Goal: Task Accomplishment & Management: Use online tool/utility

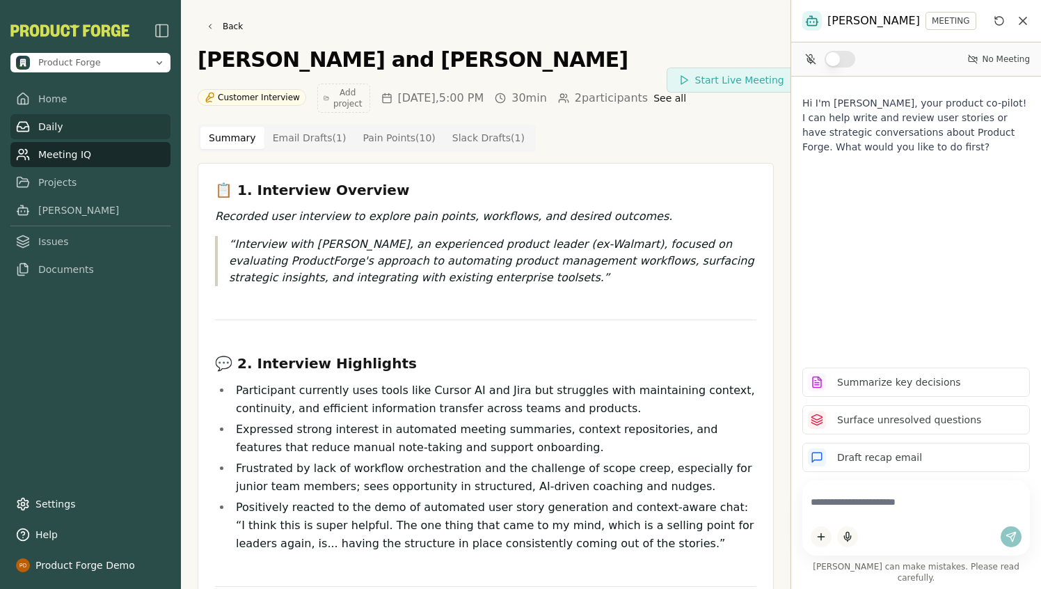
click at [45, 123] on link "Daily" at bounding box center [90, 126] width 160 height 25
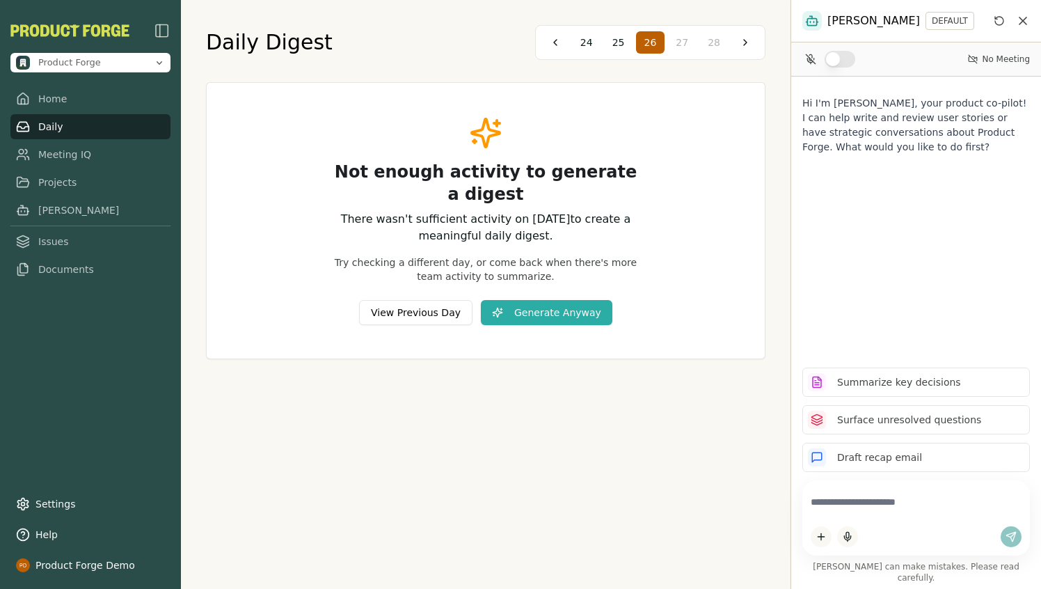
click at [303, 452] on div "Daily Digest 24 25 26 27 28 Not enough activity to generate a digest There wasn…" at bounding box center [486, 294] width 610 height 589
click at [552, 42] on button at bounding box center [555, 42] width 22 height 22
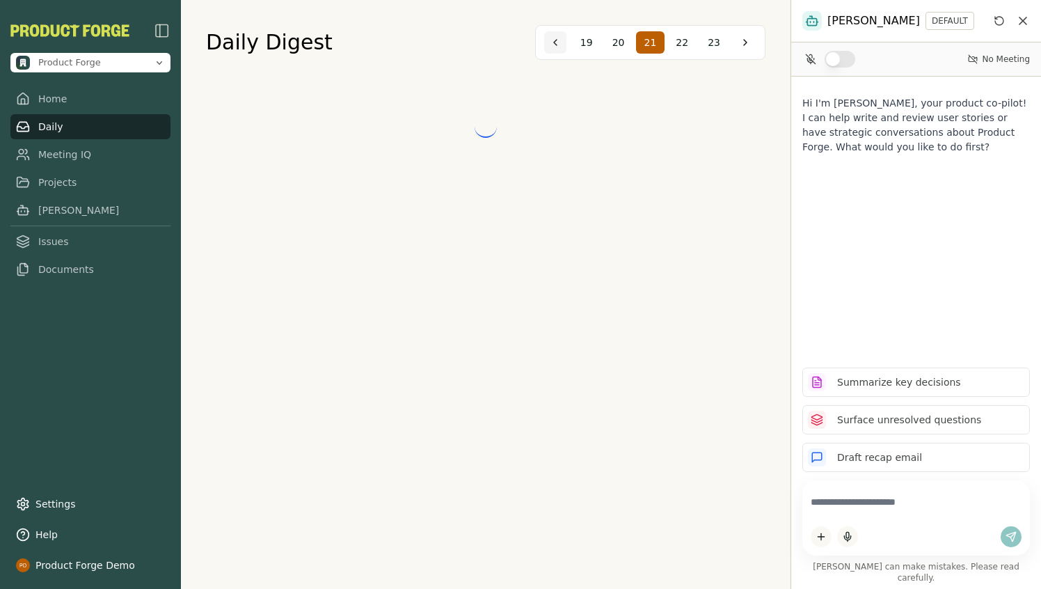
click at [552, 42] on button at bounding box center [555, 42] width 22 height 22
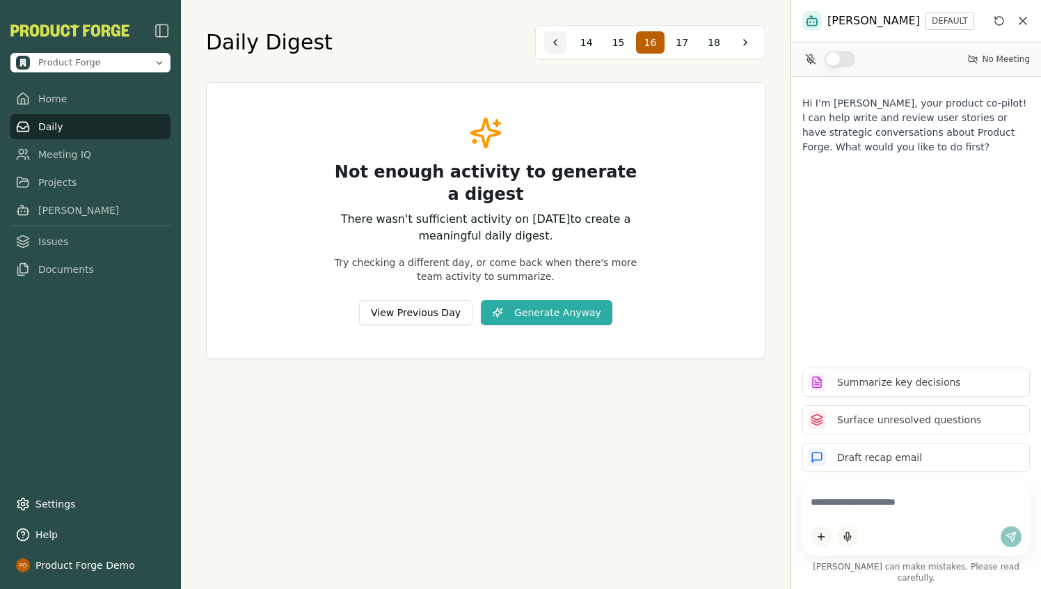
click at [552, 42] on button at bounding box center [555, 42] width 22 height 22
click at [552, 42] on button at bounding box center [562, 42] width 22 height 22
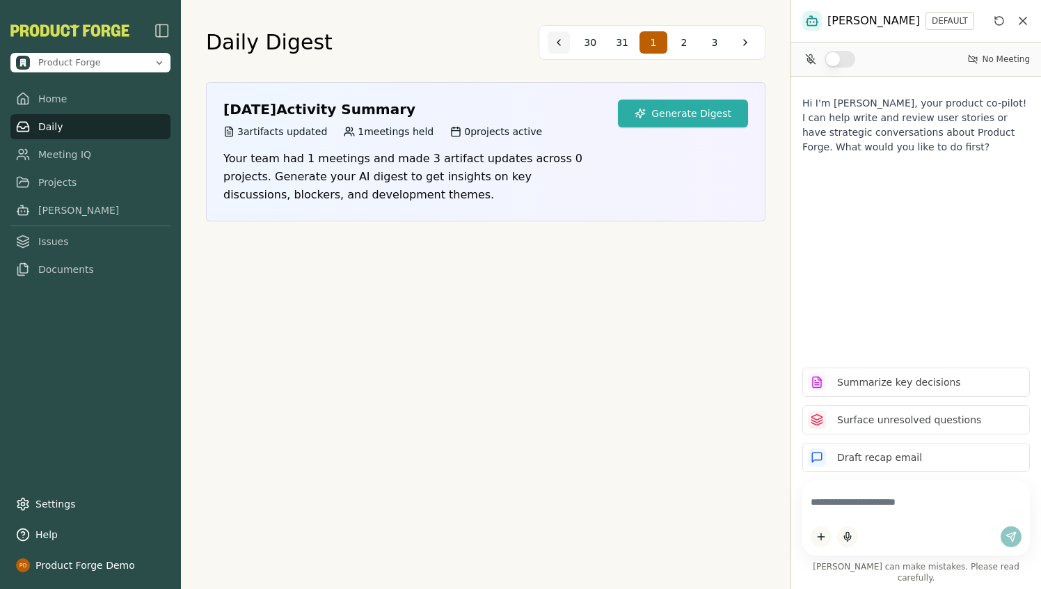
click at [552, 42] on button at bounding box center [559, 42] width 22 height 22
click at [592, 45] on span "25" at bounding box center [587, 43] width 13 height 14
click at [718, 113] on button "Generate Digest" at bounding box center [683, 114] width 130 height 28
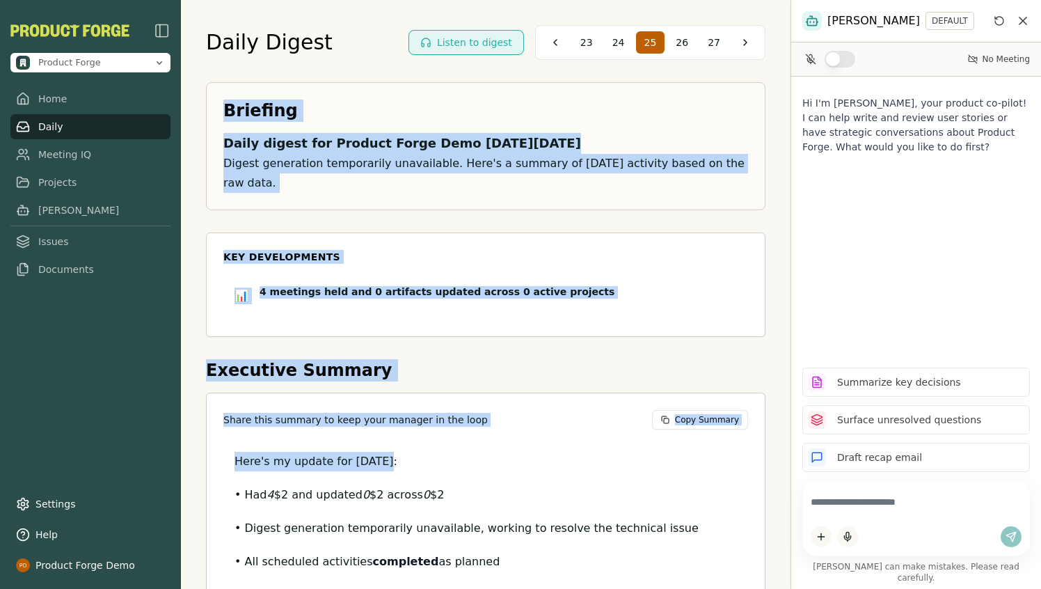
drag, startPoint x: 221, startPoint y: 111, endPoint x: 515, endPoint y: 450, distance: 448.5
click at [515, 450] on div "Briefing Daily digest for Product Forge Demo on Friday, July 25, 2025 Digest ge…" at bounding box center [486, 428] width 560 height 692
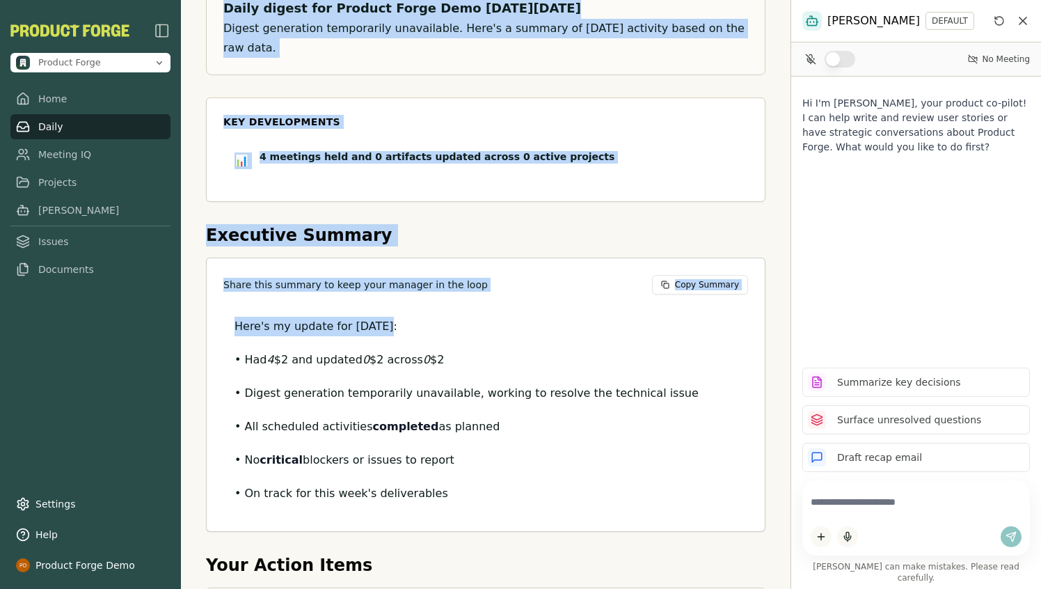
scroll to position [190, 0]
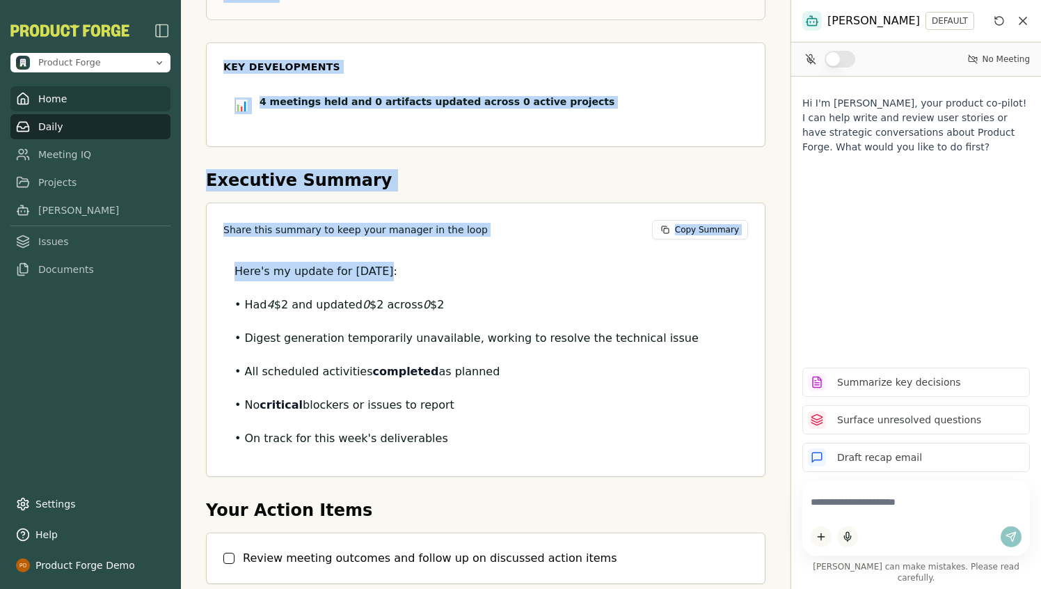
click at [42, 100] on link "Home" at bounding box center [90, 98] width 160 height 25
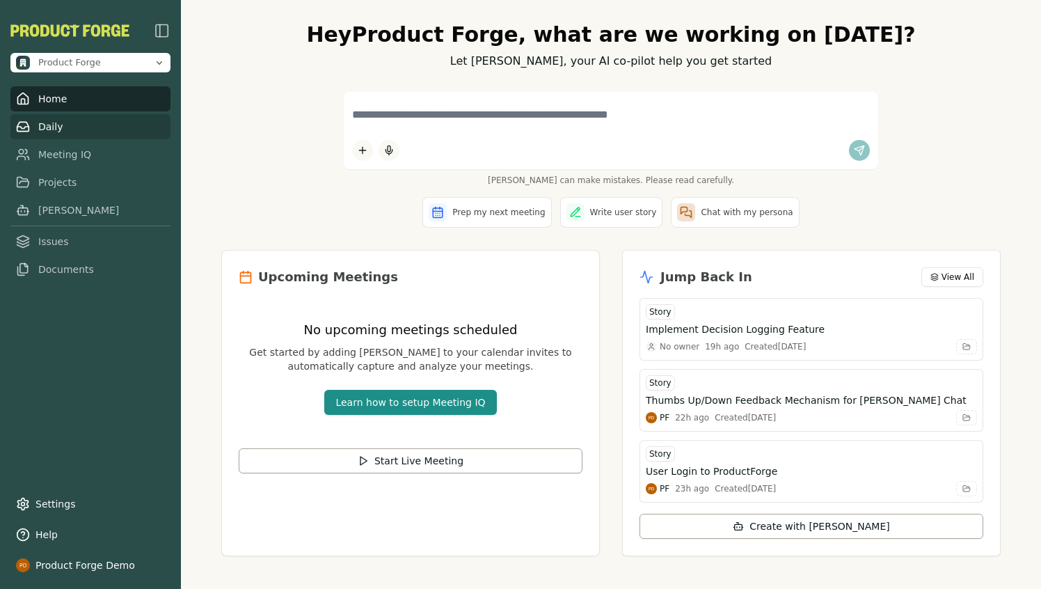
click at [48, 129] on link "Daily" at bounding box center [90, 126] width 160 height 25
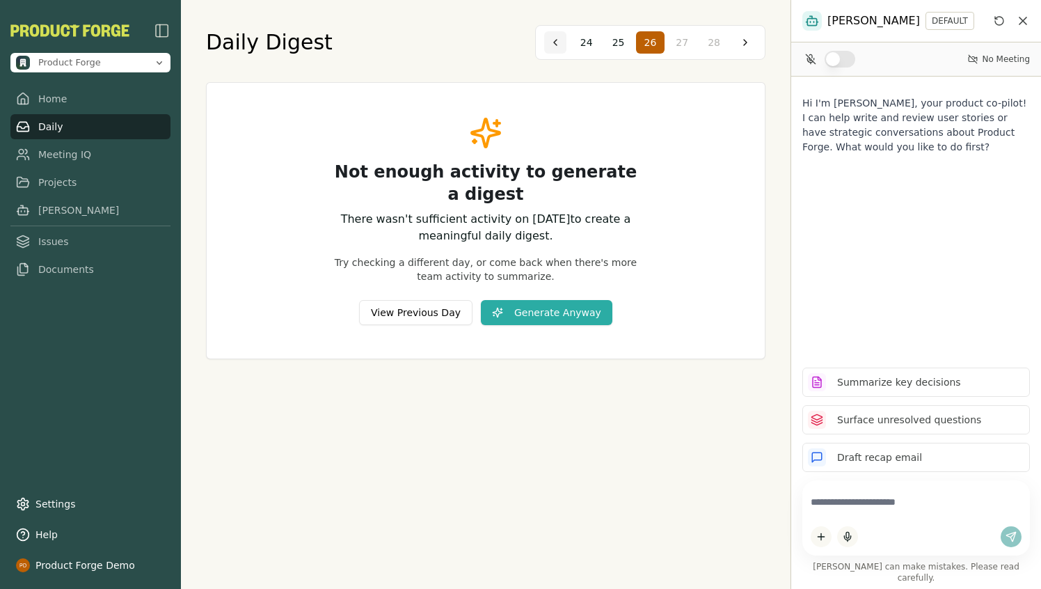
click at [556, 40] on button at bounding box center [555, 42] width 22 height 22
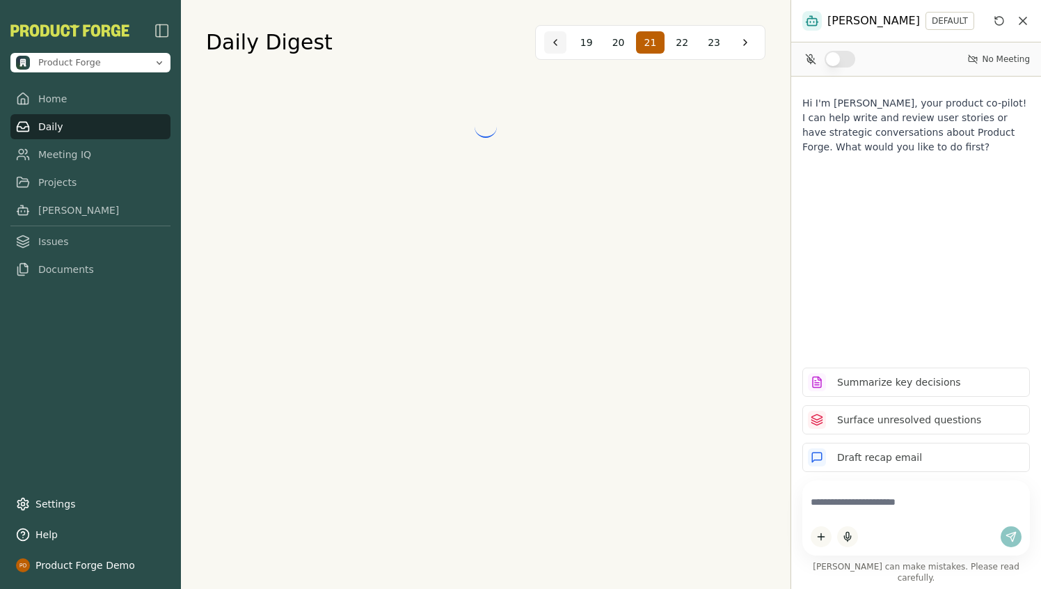
click at [556, 40] on button at bounding box center [555, 42] width 22 height 22
click at [556, 40] on button at bounding box center [557, 42] width 22 height 22
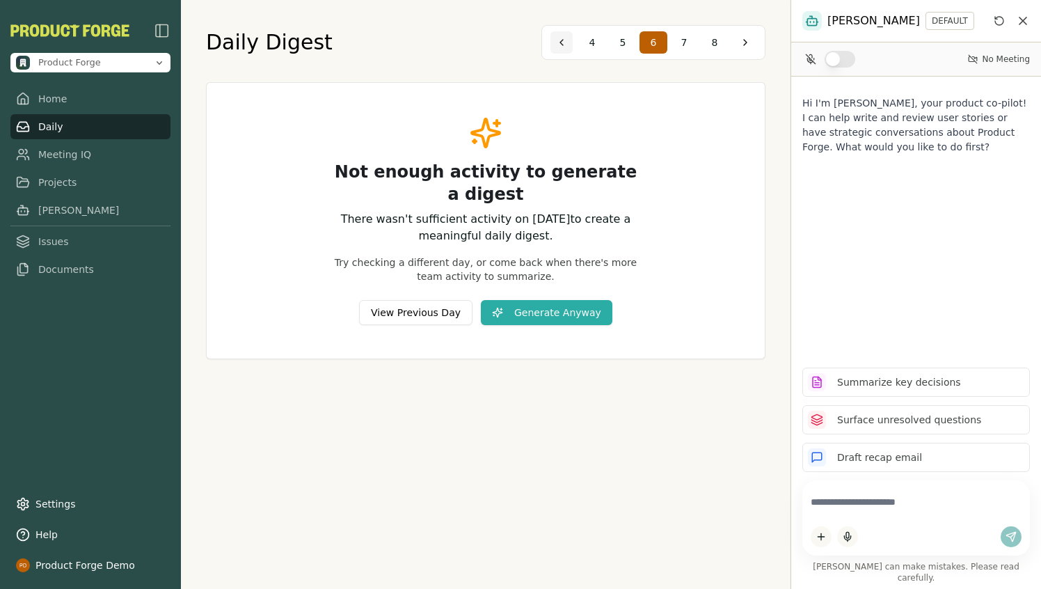
click at [556, 40] on button at bounding box center [562, 42] width 22 height 22
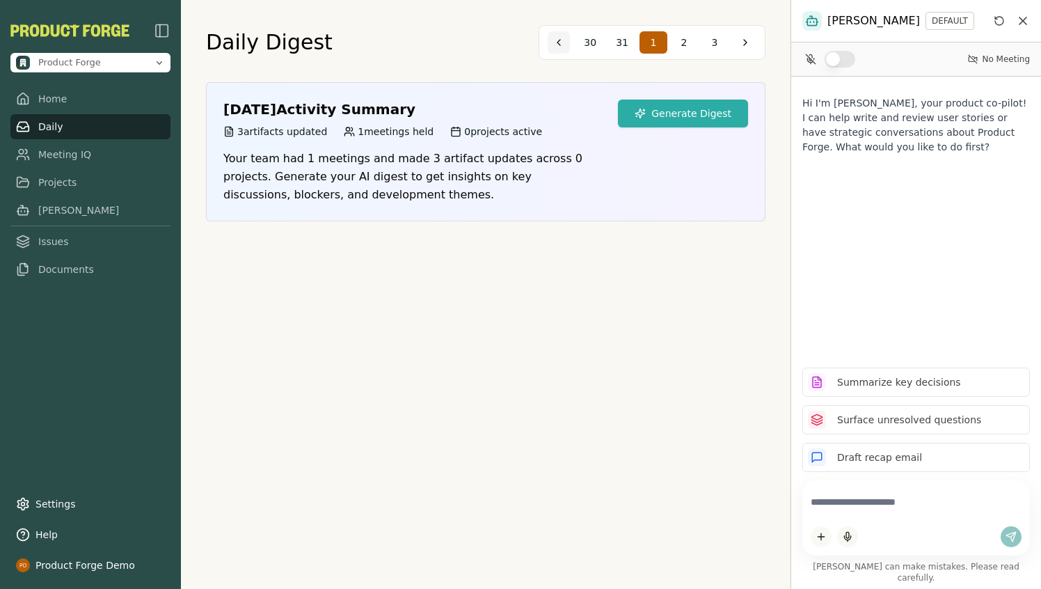
click at [556, 40] on button at bounding box center [559, 42] width 22 height 22
click at [590, 45] on span "25" at bounding box center [587, 43] width 13 height 14
drag, startPoint x: 352, startPoint y: 134, endPoint x: 416, endPoint y: 148, distance: 65.7
click at [416, 148] on div "Friday, July 25 Activity Summary 0 artifacts updated 4 meetings held 0 projects…" at bounding box center [412, 152] width 378 height 104
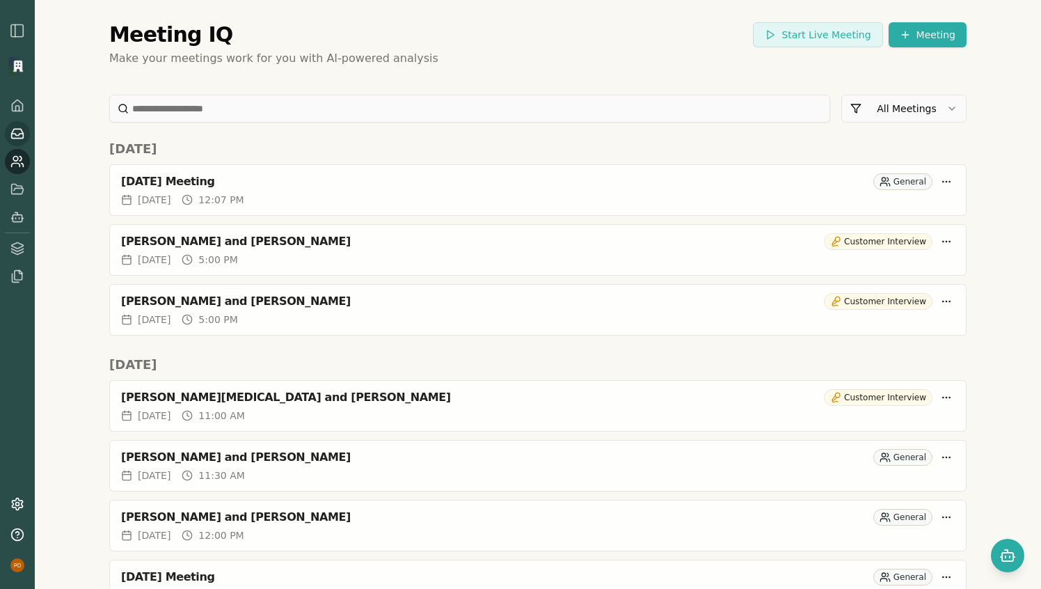
click at [20, 129] on icon at bounding box center [18, 133] width 12 height 9
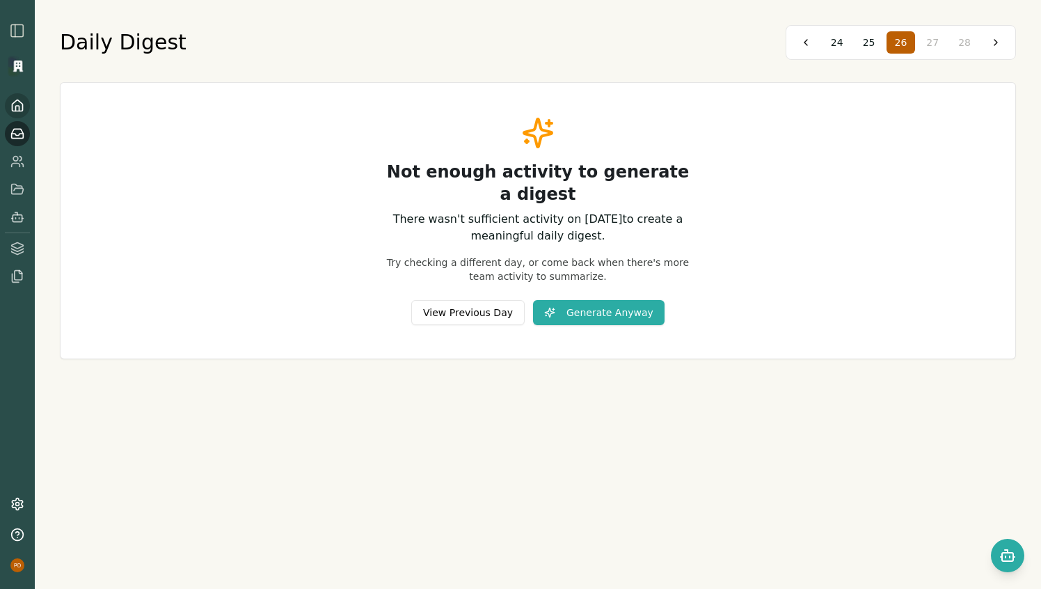
click at [18, 109] on icon at bounding box center [17, 106] width 14 height 14
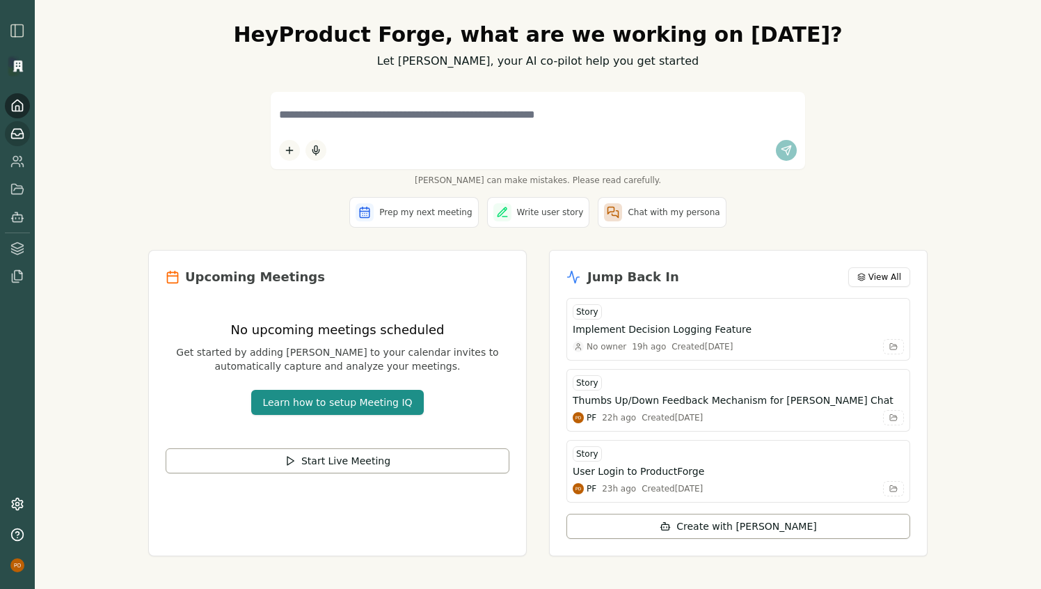
click at [18, 134] on polyline at bounding box center [18, 135] width 12 height 2
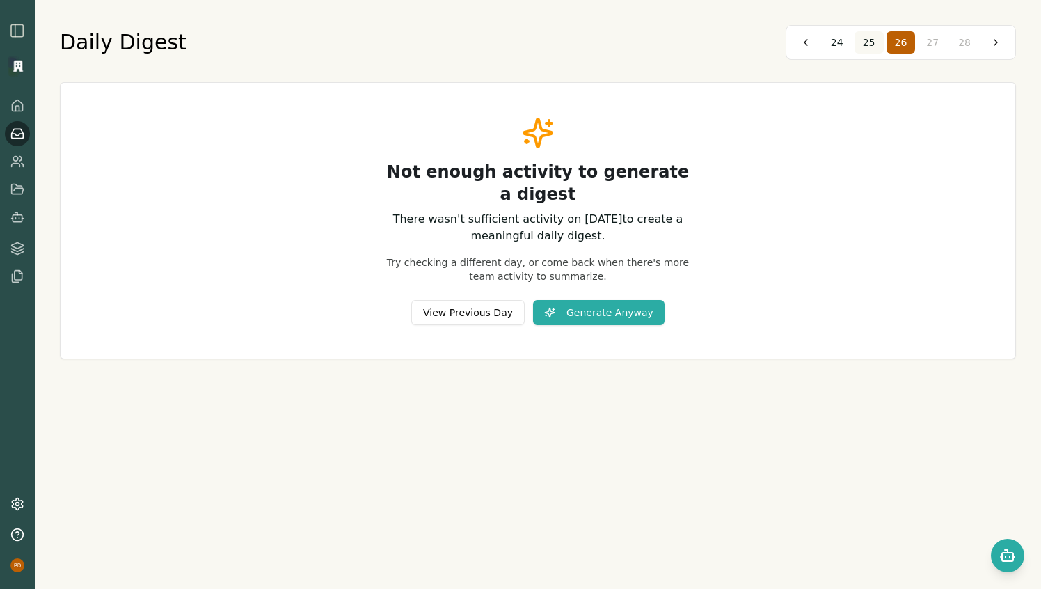
click at [872, 44] on span "25" at bounding box center [869, 43] width 13 height 14
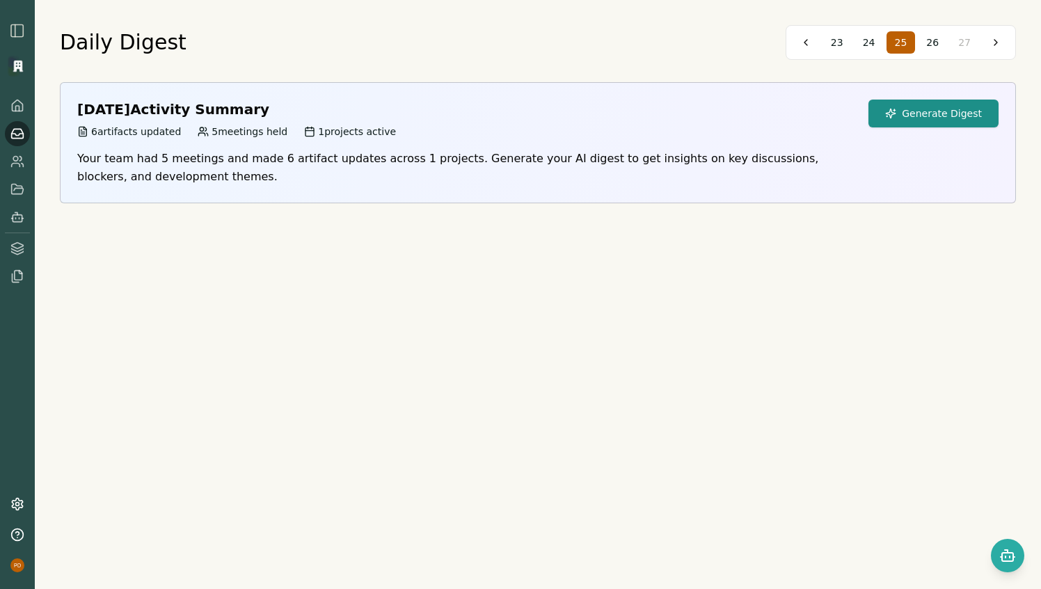
click at [919, 116] on button "Generate Digest" at bounding box center [934, 114] width 130 height 28
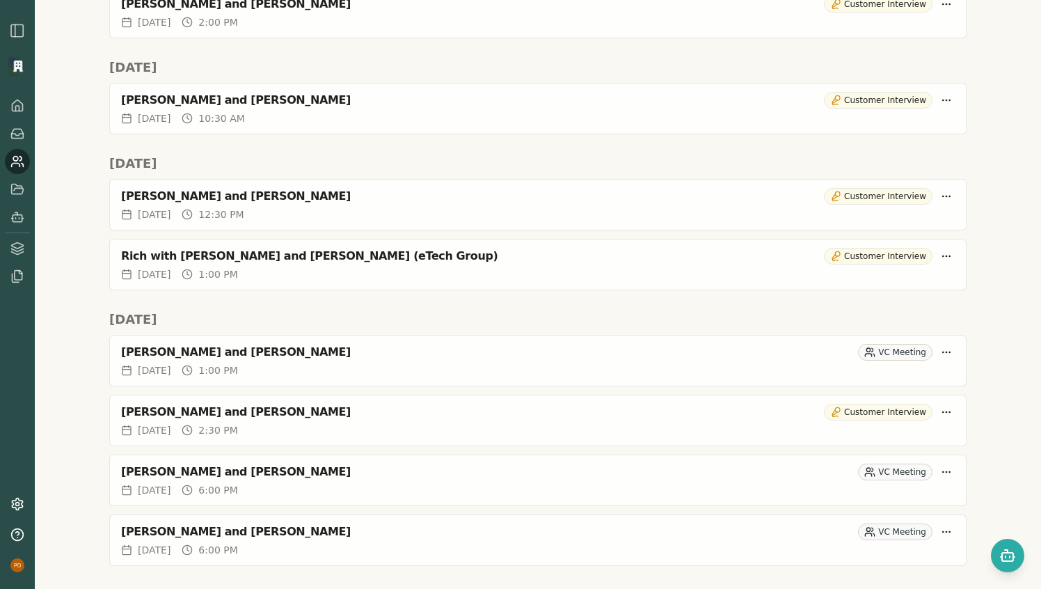
scroll to position [1759, 0]
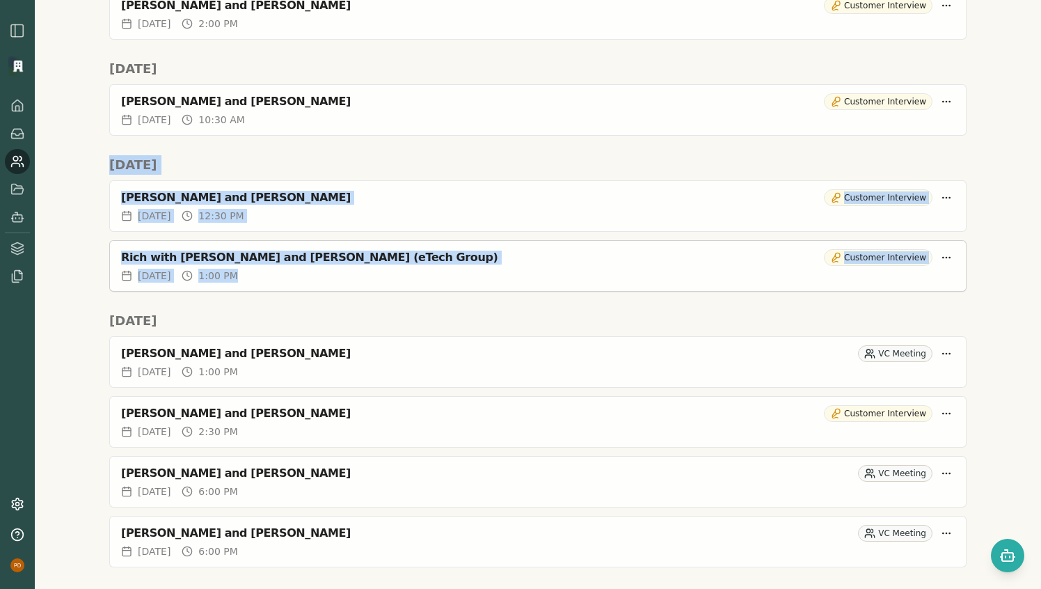
drag, startPoint x: 84, startPoint y: 159, endPoint x: 379, endPoint y: 276, distance: 317.2
click at [379, 277] on div "Meeting IQ Start Live Meeting Meeting Make your meetings work for you with AI-p…" at bounding box center [538, 294] width 1007 height 589
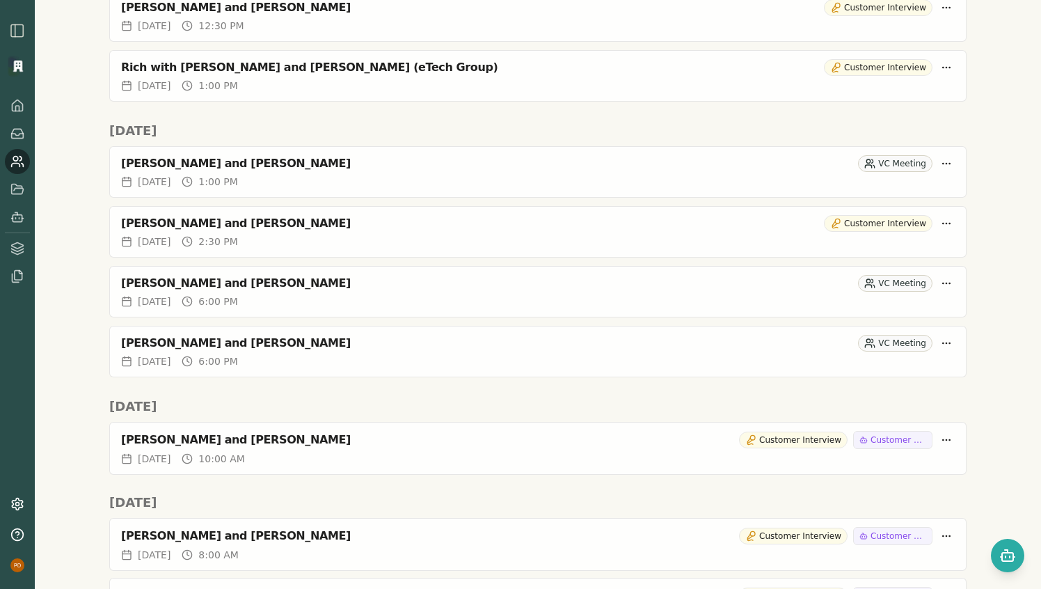
scroll to position [1952, 0]
